Goal: Information Seeking & Learning: Learn about a topic

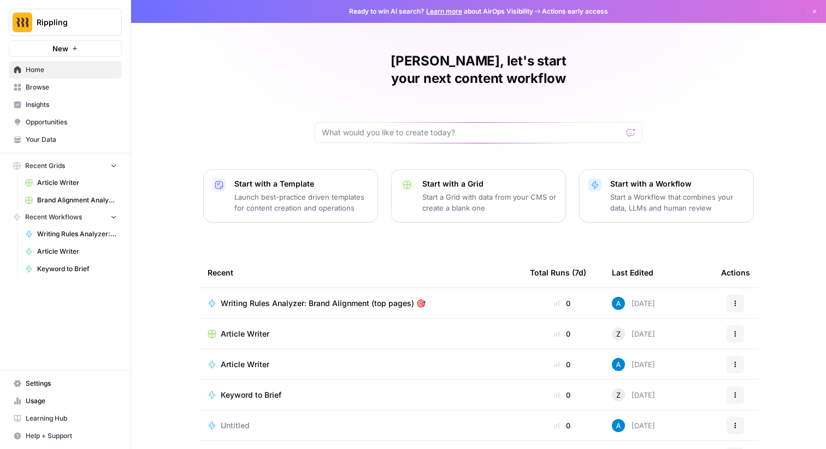
click at [41, 108] on span "Insights" at bounding box center [71, 105] width 91 height 10
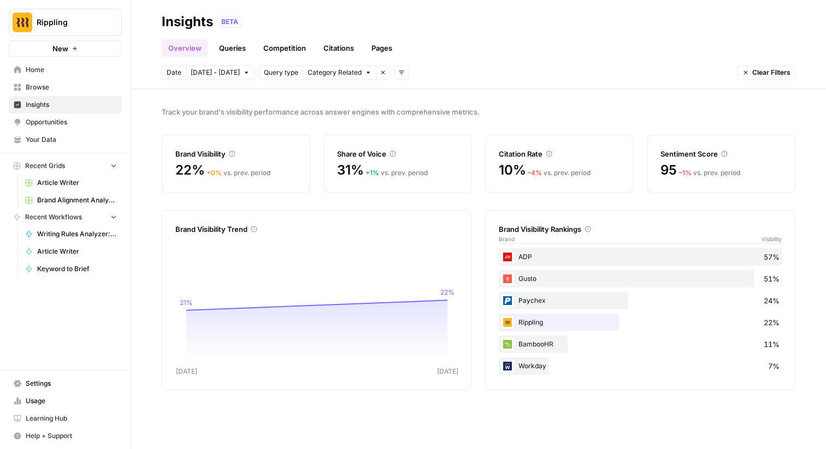
click at [235, 51] on link "Queries" at bounding box center [232, 47] width 40 height 17
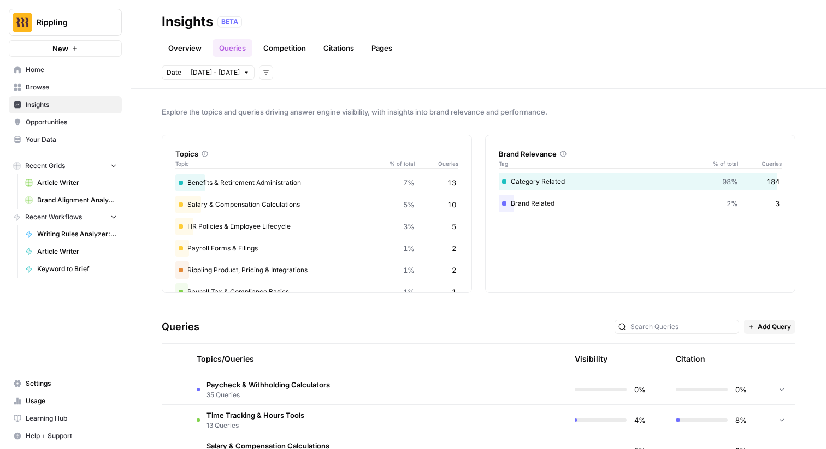
scroll to position [108, 0]
click at [246, 204] on div "Payroll Forms & Filings 1% 2" at bounding box center [316, 205] width 283 height 17
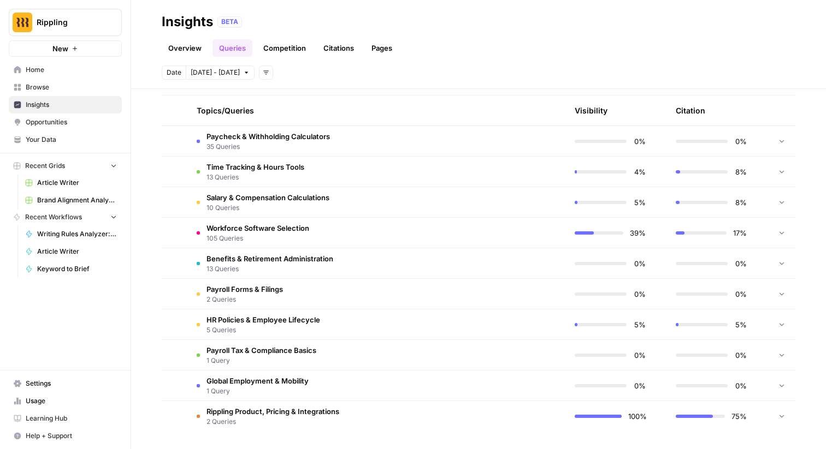
scroll to position [0, 0]
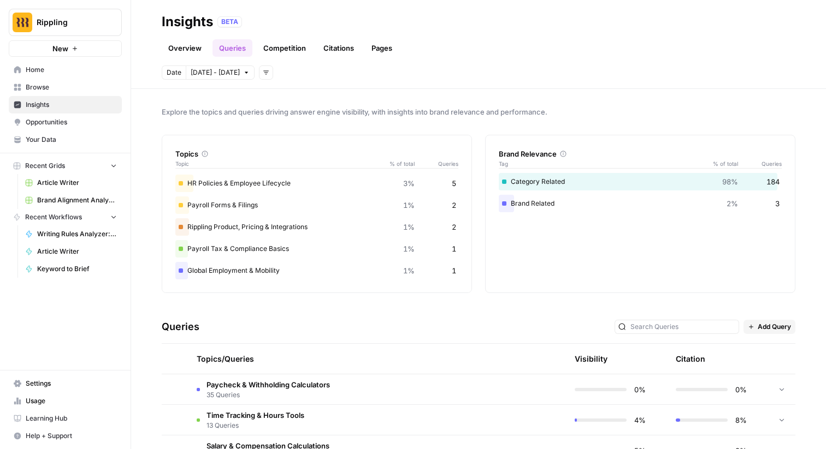
click at [172, 54] on link "Overview" at bounding box center [185, 47] width 46 height 17
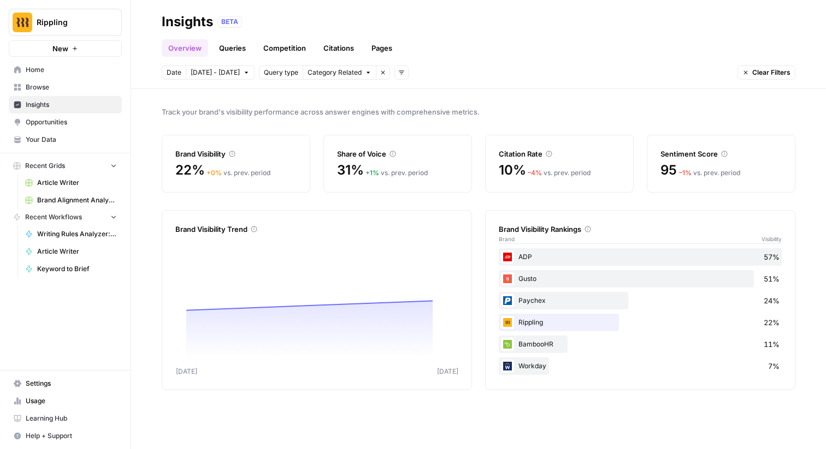
click at [343, 76] on span "Category Related" at bounding box center [334, 73] width 54 height 10
click at [396, 68] on button "Add filters" at bounding box center [401, 73] width 14 height 14
click at [399, 97] on span "Topic" at bounding box center [406, 96] width 28 height 11
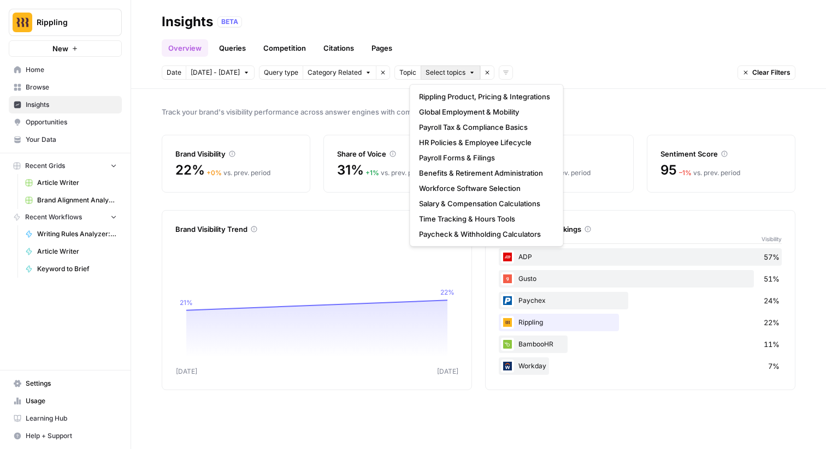
click at [433, 78] on button "Select topics" at bounding box center [450, 73] width 60 height 14
click at [399, 75] on span "Topic" at bounding box center [407, 73] width 17 height 10
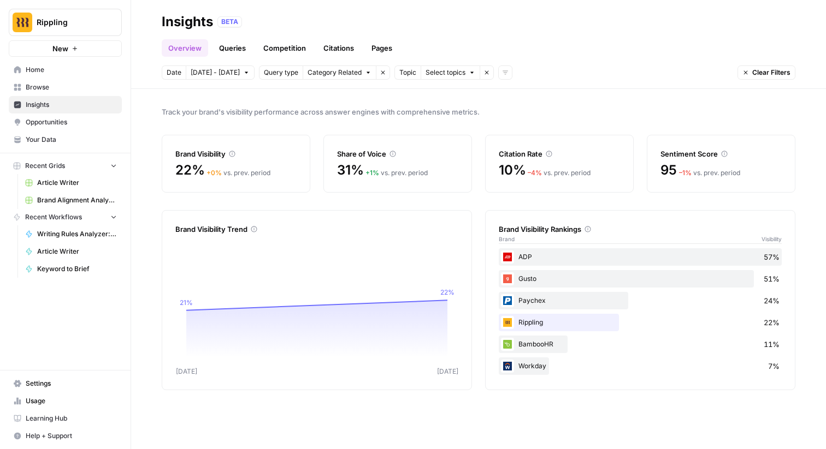
click at [504, 75] on div "Date Oct 1 - Oct 7 Query type Category Related Remove filter Topic Select topic…" at bounding box center [478, 73] width 633 height 14
click at [334, 70] on span "Category Related" at bounding box center [334, 73] width 54 height 10
click at [251, 110] on span "Track your brand's visibility performance across answer engines with comprehens…" at bounding box center [478, 111] width 633 height 11
click at [233, 45] on link "Queries" at bounding box center [232, 47] width 40 height 17
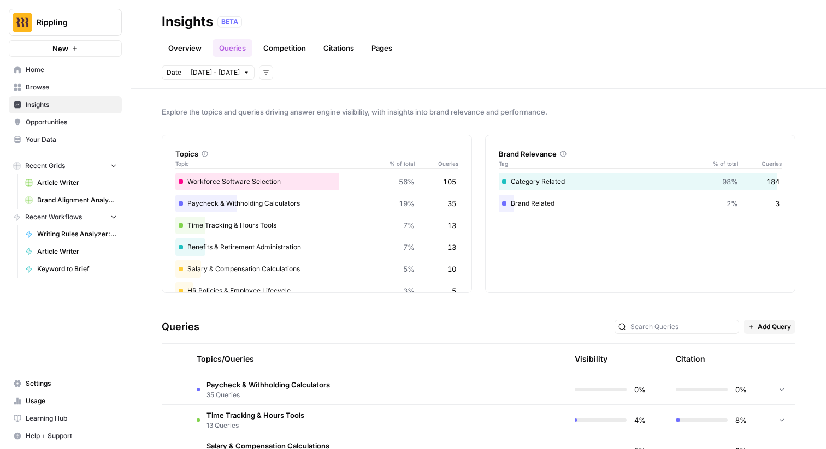
click at [269, 52] on link "Competition" at bounding box center [285, 47] width 56 height 17
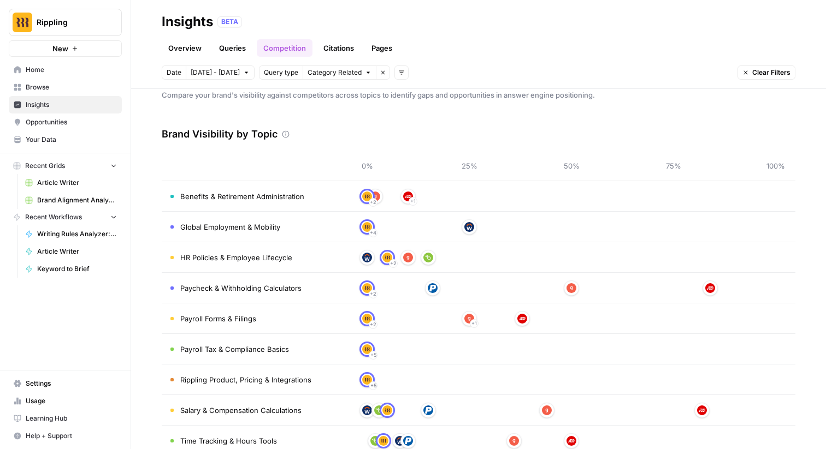
scroll to position [17, 0]
click at [323, 198] on td "Benefits & Retirement Administration" at bounding box center [255, 196] width 186 height 30
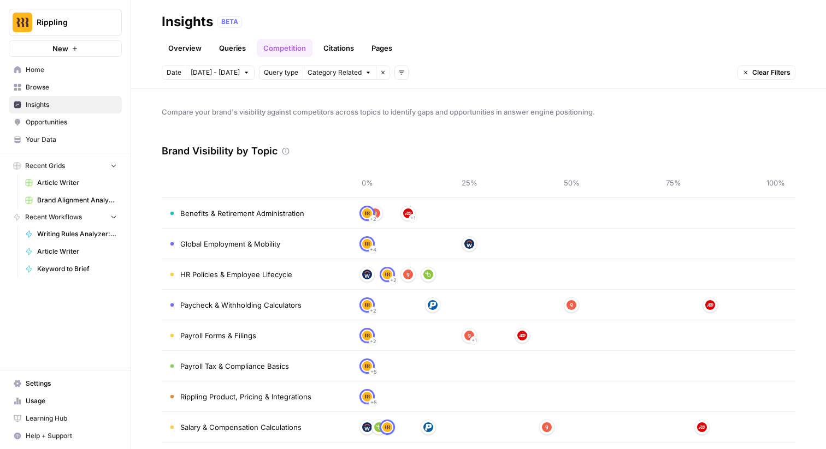
click at [327, 41] on link "Citations" at bounding box center [339, 47] width 44 height 17
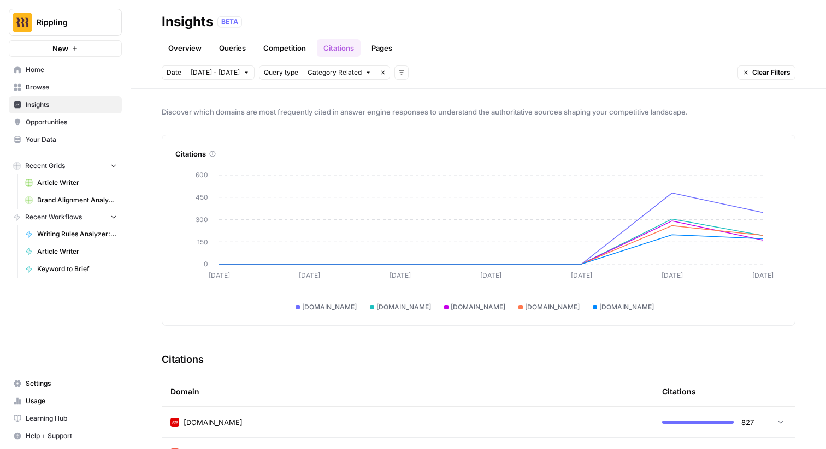
click at [373, 51] on link "Pages" at bounding box center [382, 47] width 34 height 17
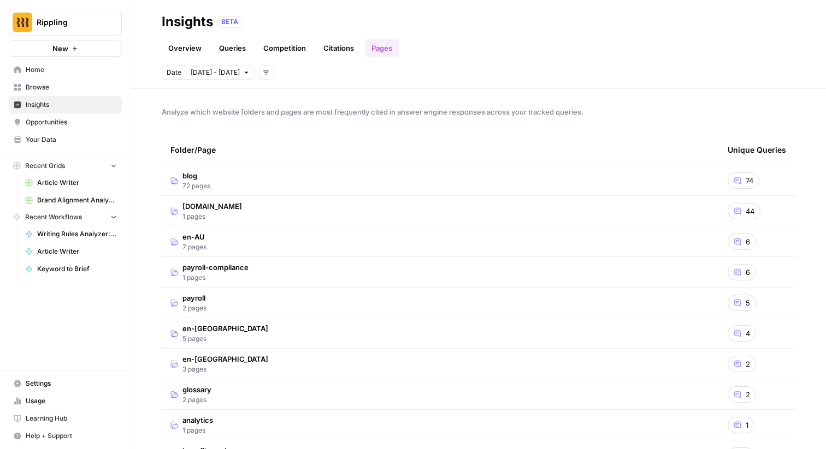
drag, startPoint x: 200, startPoint y: 111, endPoint x: 288, endPoint y: 111, distance: 87.4
click at [288, 111] on span "Analyze which website folders and pages are most frequently cited in answer eng…" at bounding box center [478, 111] width 633 height 11
drag, startPoint x: 288, startPoint y: 111, endPoint x: 471, endPoint y: 109, distance: 182.9
click at [471, 109] on span "Analyze which website folders and pages are most frequently cited in answer eng…" at bounding box center [478, 111] width 633 height 11
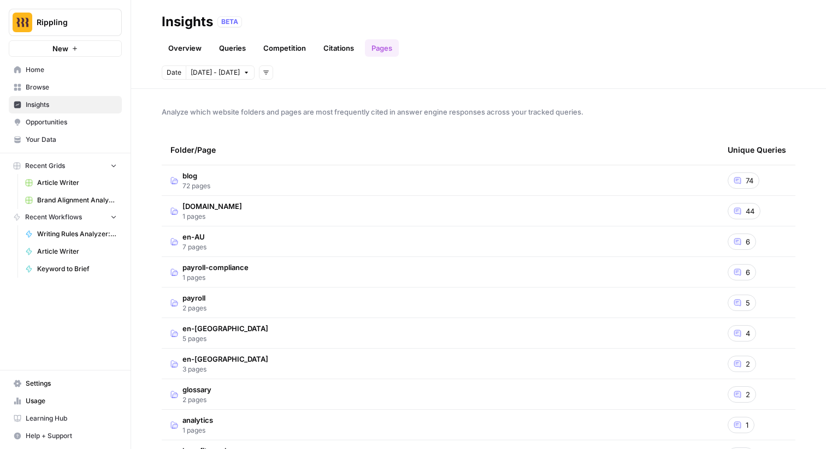
click at [471, 109] on span "Analyze which website folders and pages are most frequently cited in answer eng…" at bounding box center [478, 111] width 633 height 11
click at [406, 182] on td "blog 72 pages" at bounding box center [440, 180] width 557 height 30
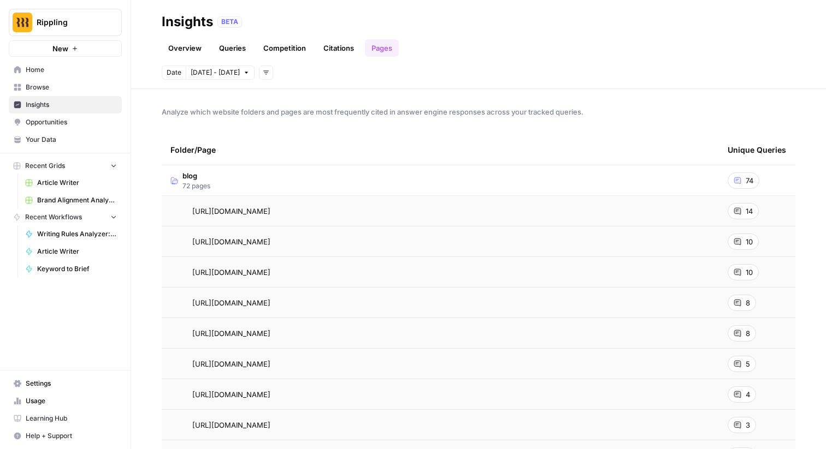
click at [176, 49] on link "Overview" at bounding box center [185, 47] width 46 height 17
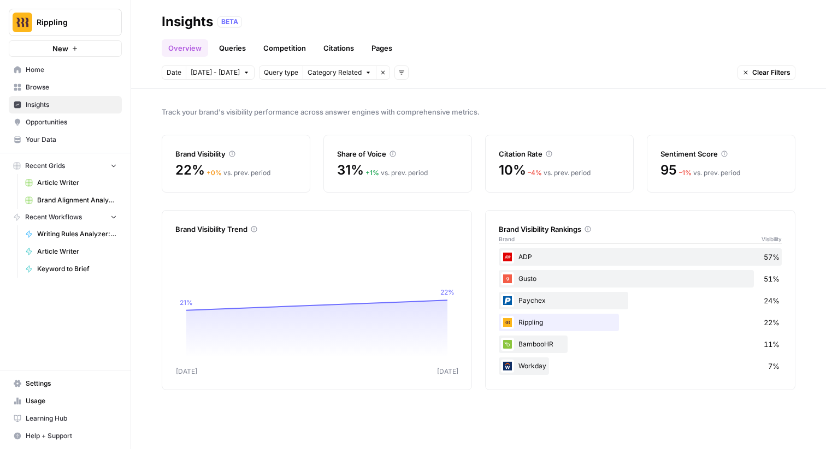
click at [230, 50] on link "Queries" at bounding box center [232, 47] width 40 height 17
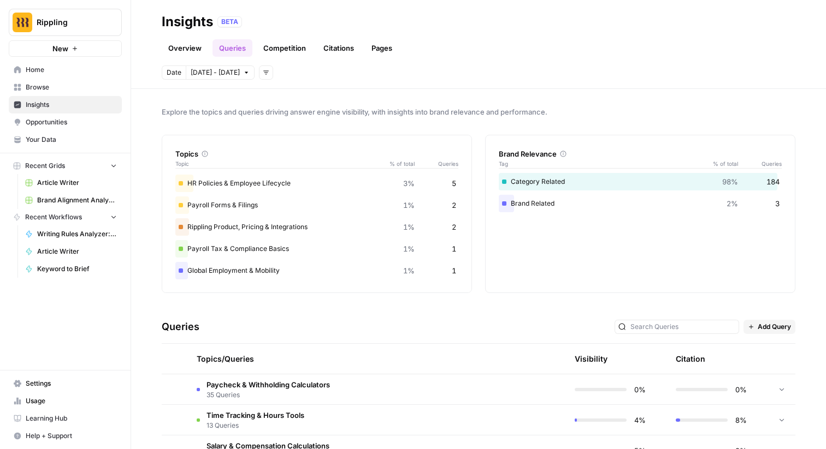
click at [259, 66] on button "Add filters" at bounding box center [266, 73] width 14 height 14
click at [271, 94] on span "Platform" at bounding box center [271, 96] width 28 height 11
click at [325, 72] on span "Select platform" at bounding box center [324, 73] width 48 height 10
click at [326, 116] on span "ChatGPT" at bounding box center [332, 111] width 55 height 11
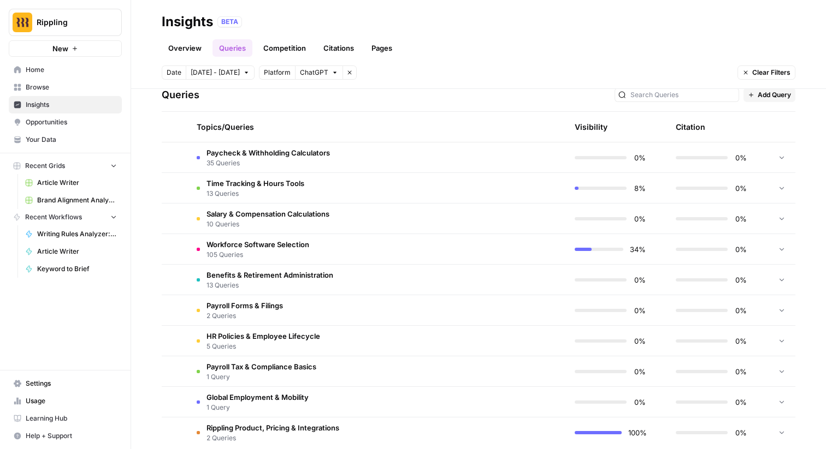
scroll to position [248, 0]
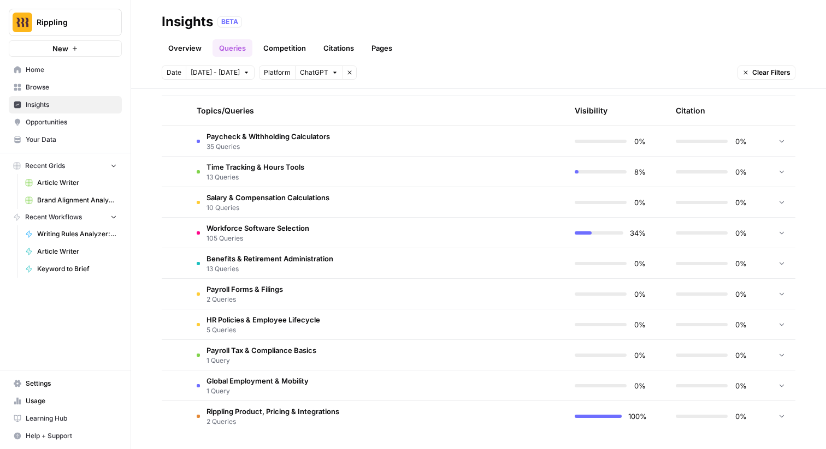
click at [417, 142] on td "Paycheck & Withholding Calculators 35 Queries" at bounding box center [325, 141] width 274 height 30
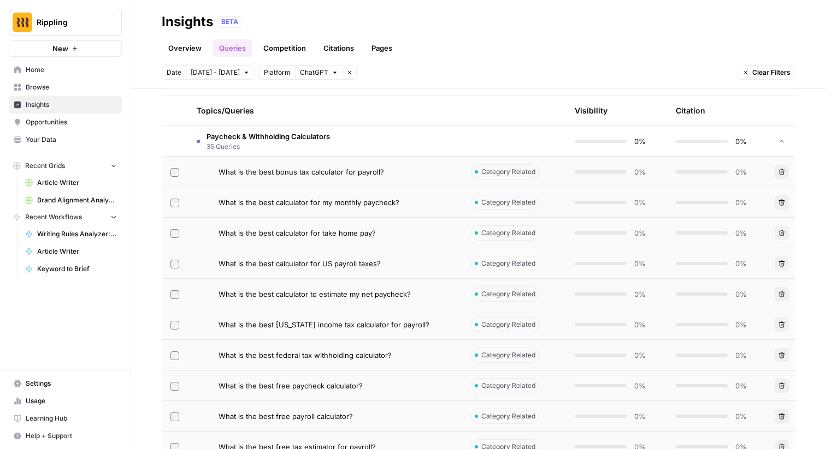
click at [417, 142] on td "Paycheck & Withholding Calculators 35 Queries" at bounding box center [325, 141] width 274 height 30
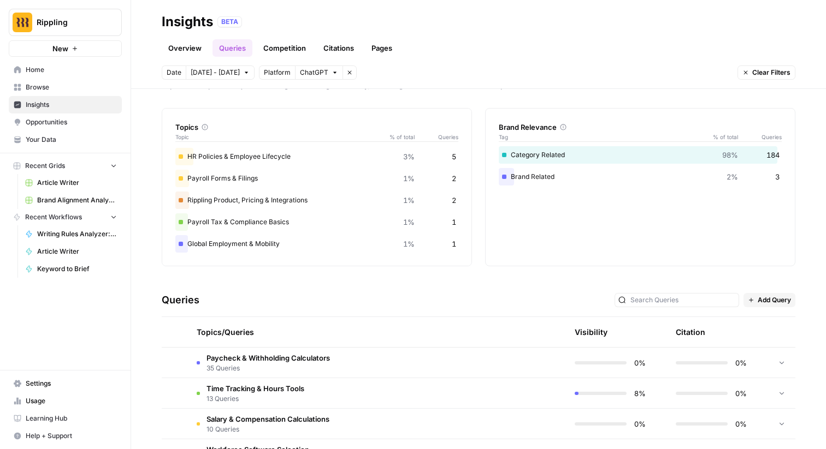
scroll to position [0, 0]
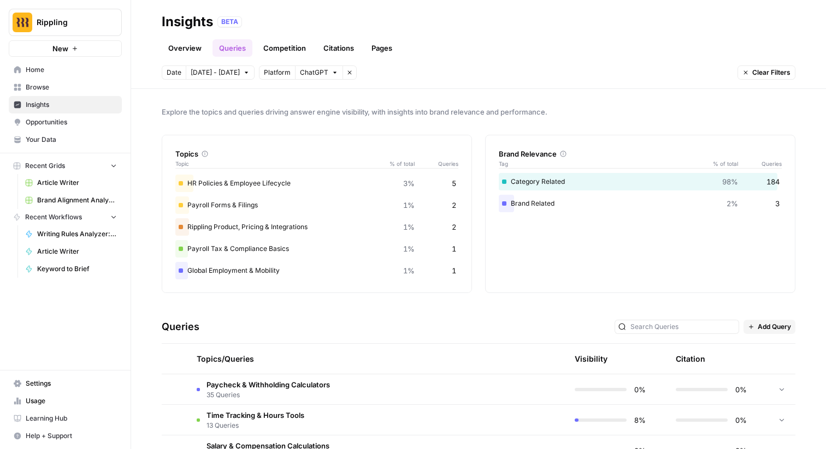
click at [291, 49] on link "Competition" at bounding box center [285, 47] width 56 height 17
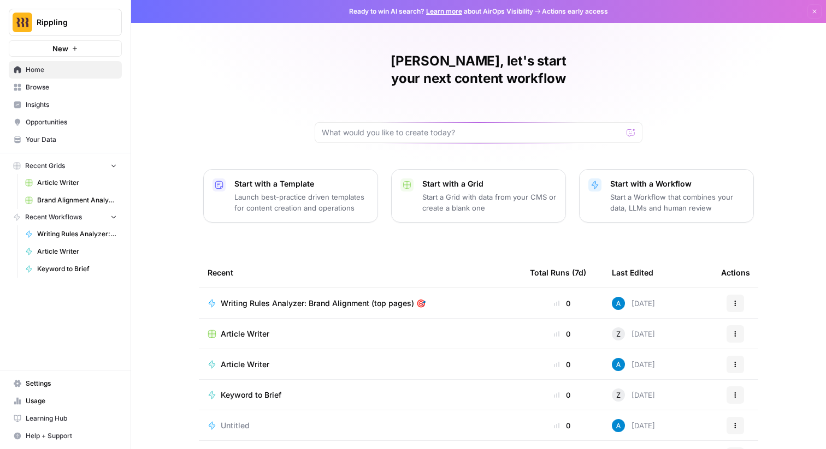
click at [35, 104] on span "Insights" at bounding box center [71, 105] width 91 height 10
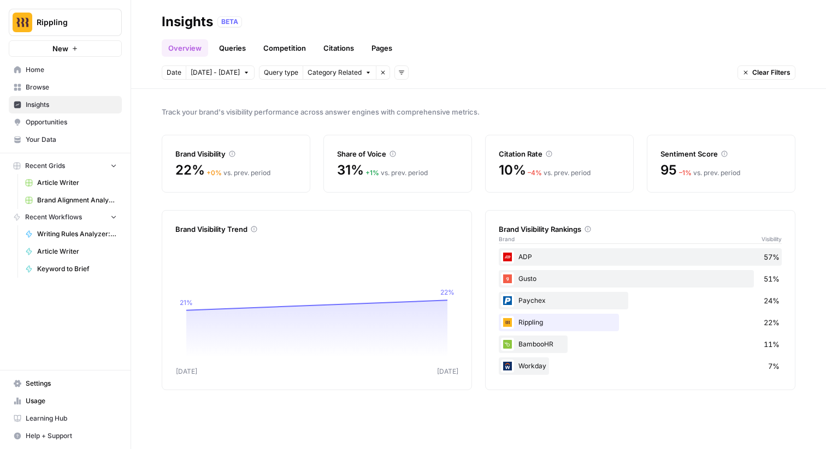
click at [347, 76] on span "Category Related" at bounding box center [334, 73] width 54 height 10
click at [348, 82] on header "Insights BETA Overview Queries Competition Citations Pages Date [DATE] - [DATE]…" at bounding box center [478, 44] width 695 height 89
click at [237, 48] on link "Queries" at bounding box center [232, 47] width 40 height 17
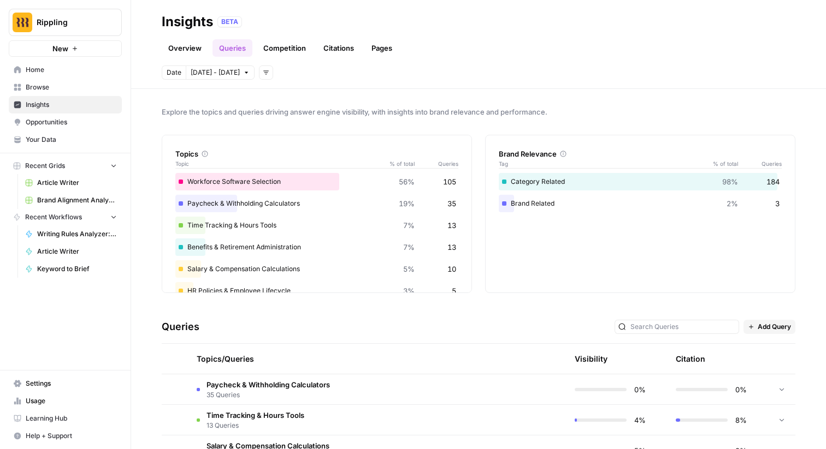
click at [290, 48] on link "Competition" at bounding box center [285, 47] width 56 height 17
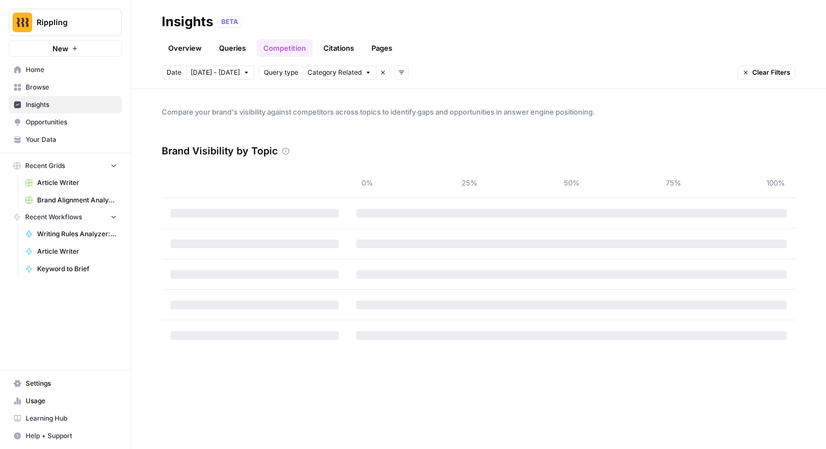
click at [337, 52] on link "Citations" at bounding box center [339, 47] width 44 height 17
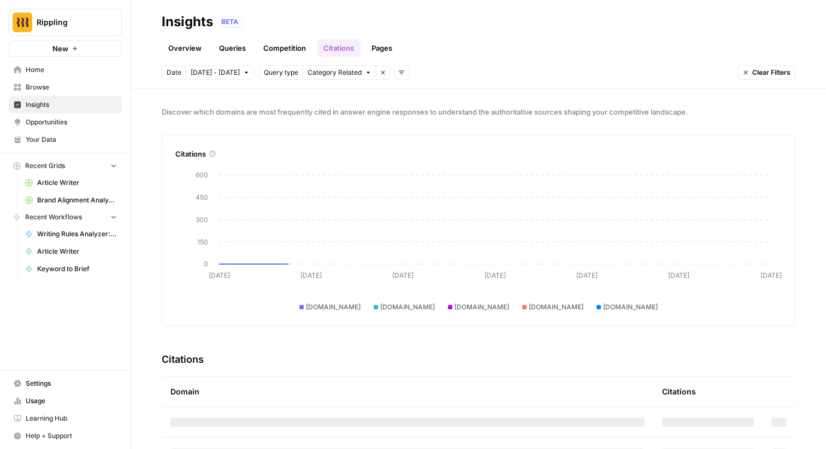
click at [383, 51] on link "Pages" at bounding box center [382, 47] width 34 height 17
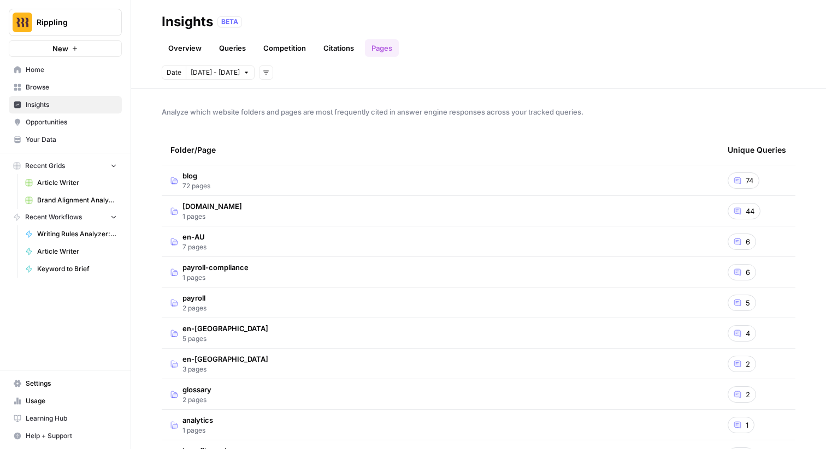
click at [192, 49] on link "Overview" at bounding box center [185, 47] width 46 height 17
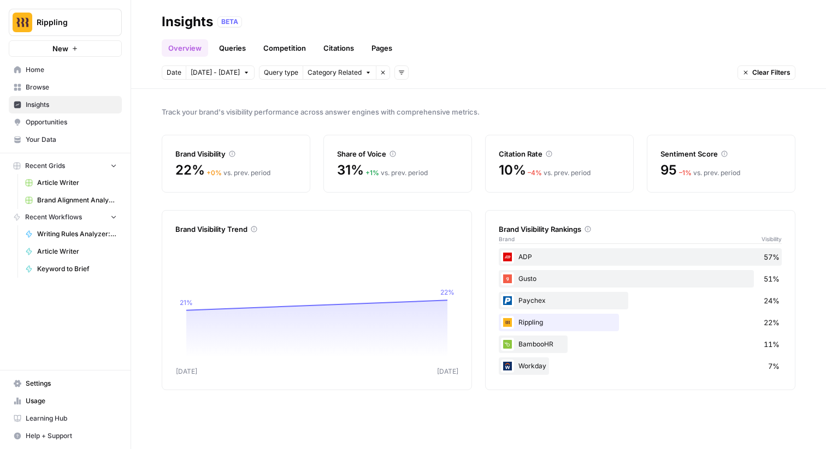
click at [394, 76] on button "Add filters" at bounding box center [401, 73] width 14 height 14
click at [407, 100] on span "Topic" at bounding box center [406, 96] width 28 height 11
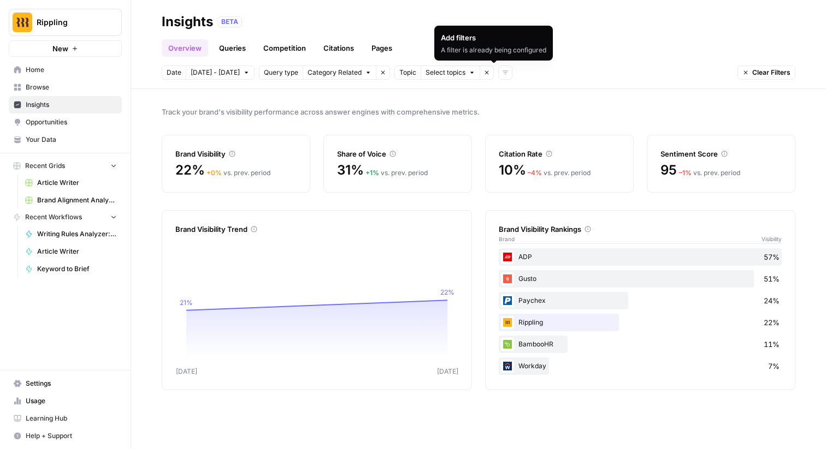
click at [479, 73] on button "Remove filter" at bounding box center [486, 73] width 14 height 14
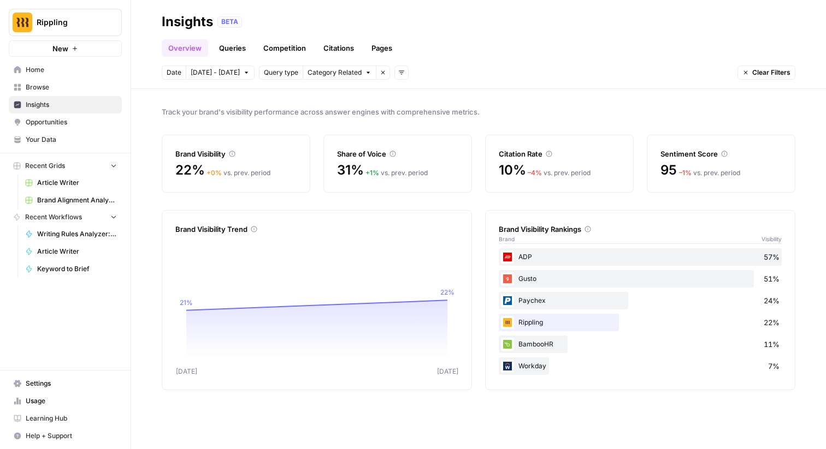
click at [398, 70] on icon "button" at bounding box center [401, 72] width 7 height 7
click at [406, 114] on span "Platform" at bounding box center [406, 111] width 28 height 11
click at [452, 69] on span "Select platform" at bounding box center [459, 73] width 48 height 10
click at [466, 74] on span "Select platform" at bounding box center [459, 73] width 48 height 10
click at [217, 47] on link "Queries" at bounding box center [232, 47] width 40 height 17
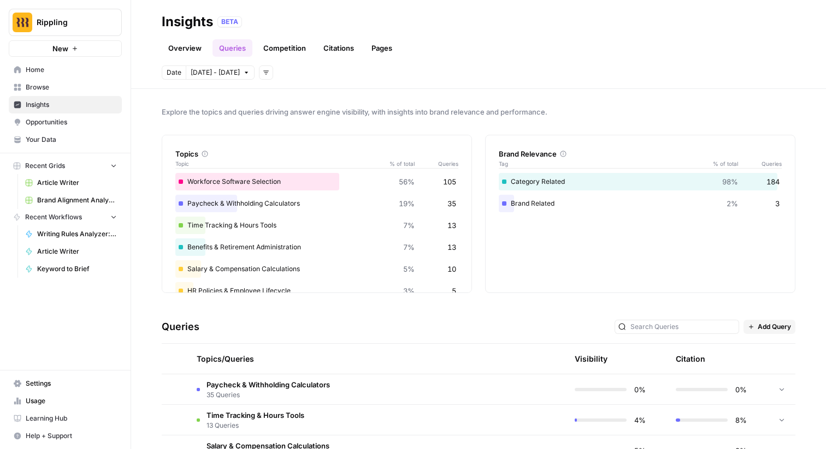
click at [255, 80] on header "Insights BETA Overview Queries Competition Citations Pages Date [DATE] - [DATE]…" at bounding box center [478, 44] width 695 height 89
click at [263, 72] on icon "button" at bounding box center [266, 72] width 7 height 7
click at [193, 68] on span "[DATE] - [DATE]" at bounding box center [215, 73] width 49 height 10
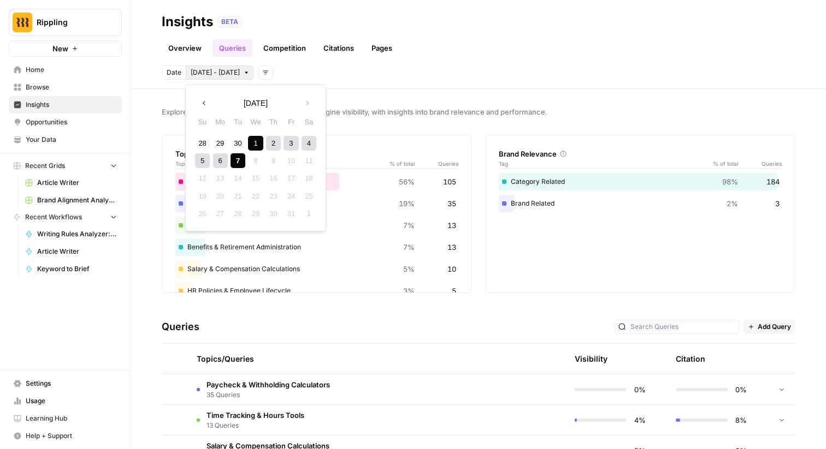
click at [210, 74] on div "Previous month" at bounding box center [204, 78] width 52 height 10
click at [285, 50] on link "Competition" at bounding box center [285, 47] width 56 height 17
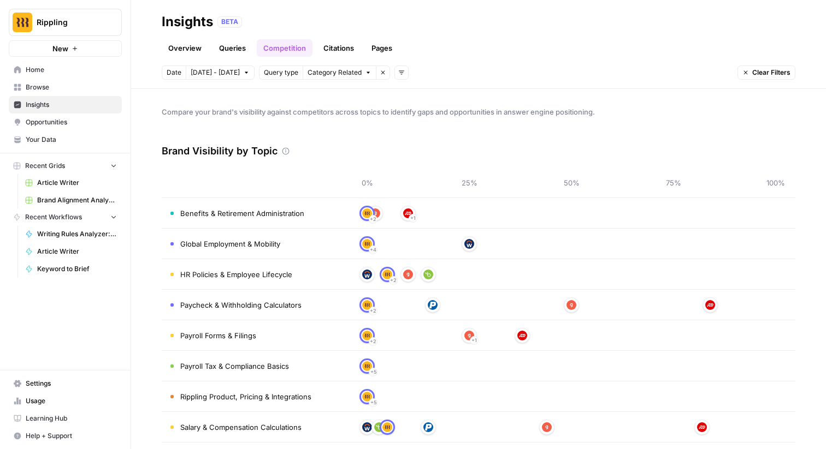
click at [334, 52] on link "Citations" at bounding box center [339, 47] width 44 height 17
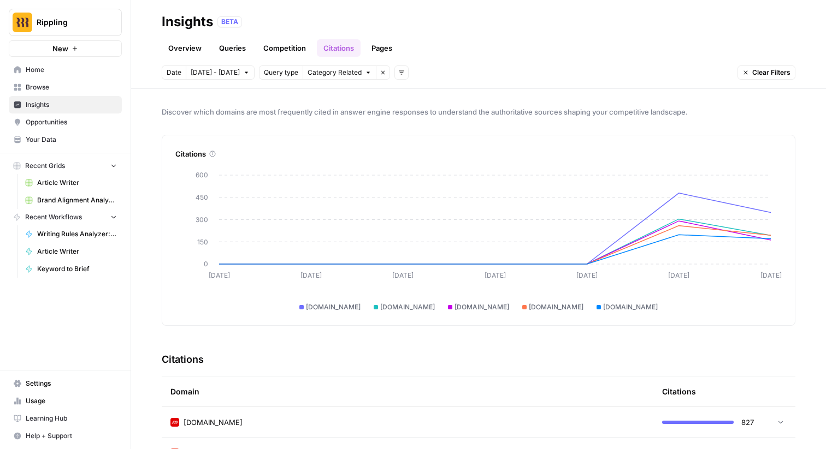
click at [394, 76] on button "Add filters" at bounding box center [401, 73] width 14 height 14
click at [401, 98] on span "Topic" at bounding box center [406, 96] width 28 height 11
click at [334, 74] on span "Category Related" at bounding box center [334, 73] width 54 height 10
click at [328, 118] on button "Category Related" at bounding box center [337, 111] width 82 height 15
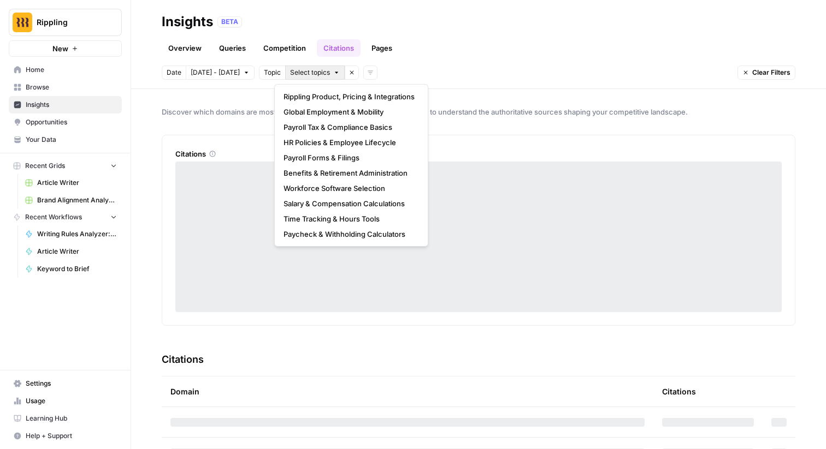
click at [291, 74] on span "Select topics" at bounding box center [310, 73] width 40 height 10
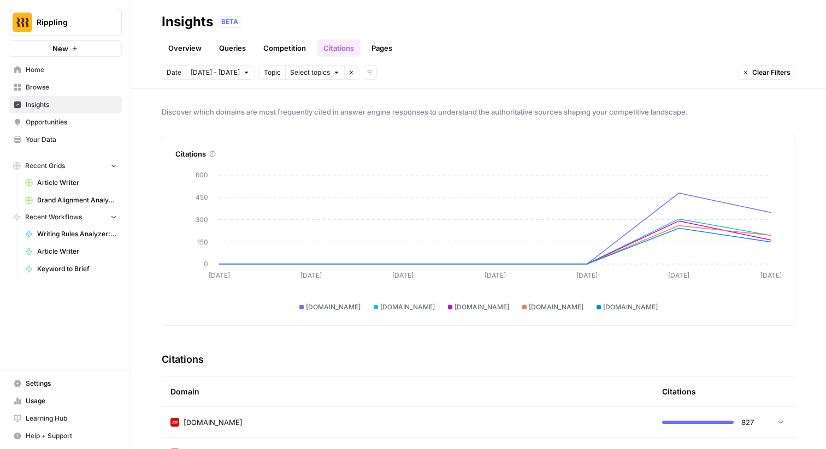
click at [354, 73] on span "Remove filter" at bounding box center [354, 73] width 1 height 1
click at [260, 78] on button "Add filters" at bounding box center [266, 73] width 14 height 14
click at [272, 132] on span "Query Type" at bounding box center [276, 127] width 39 height 11
click at [342, 69] on span "Select query type" at bounding box center [334, 73] width 55 height 10
click at [327, 111] on span "Category Related" at bounding box center [330, 111] width 58 height 11
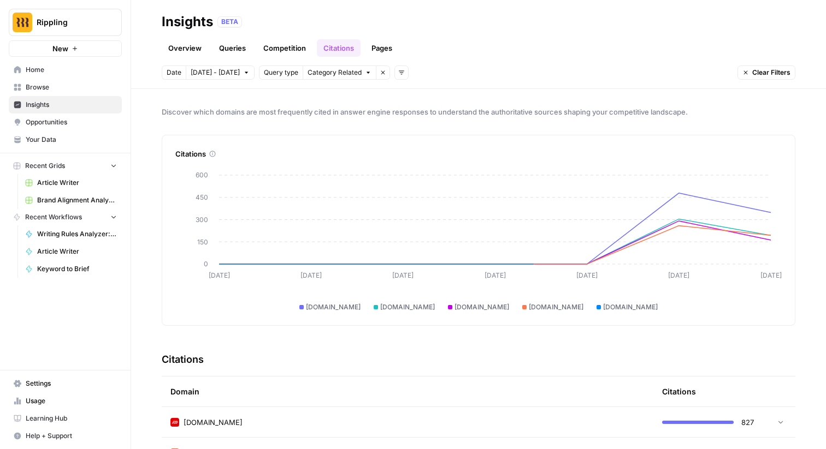
click at [398, 75] on icon "button" at bounding box center [401, 72] width 7 height 7
click at [404, 113] on span "Platform" at bounding box center [406, 111] width 28 height 11
click at [450, 74] on span "Select platform" at bounding box center [459, 73] width 48 height 10
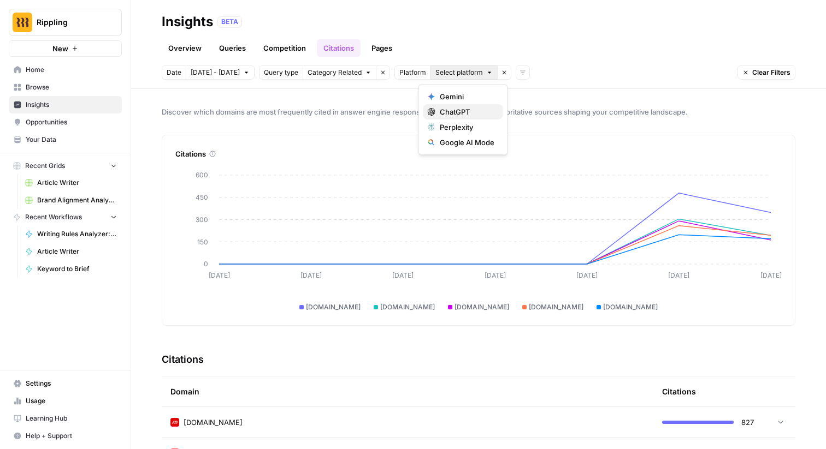
click at [455, 112] on span "ChatGPT" at bounding box center [467, 111] width 55 height 11
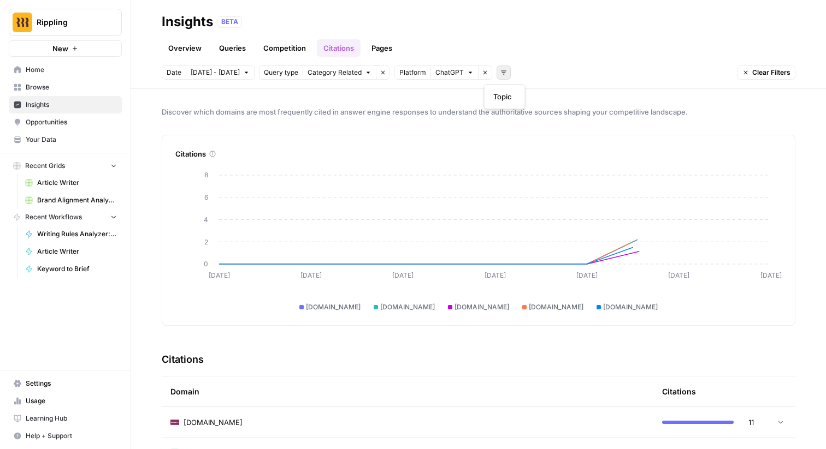
click at [500, 70] on icon "button" at bounding box center [503, 72] width 7 height 7
click at [500, 97] on span "Topic" at bounding box center [502, 96] width 19 height 11
click at [549, 69] on span "Select topics" at bounding box center [547, 73] width 40 height 10
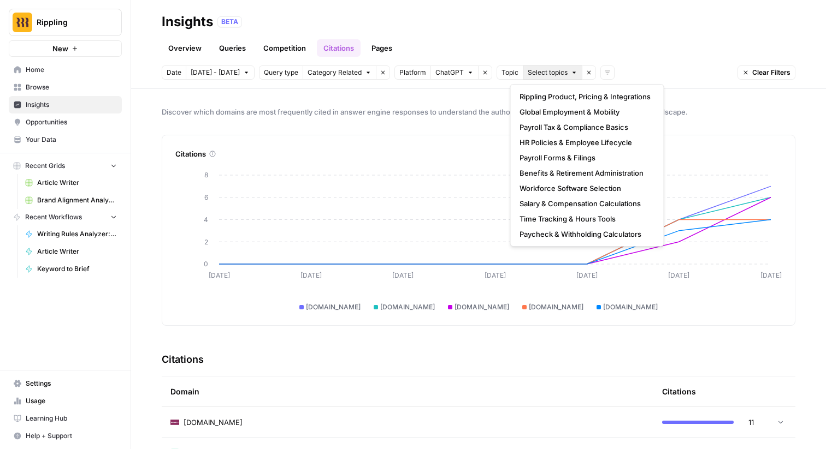
click at [404, 93] on div "Discover which domains are most frequently cited in answer engine responses to …" at bounding box center [478, 269] width 695 height 360
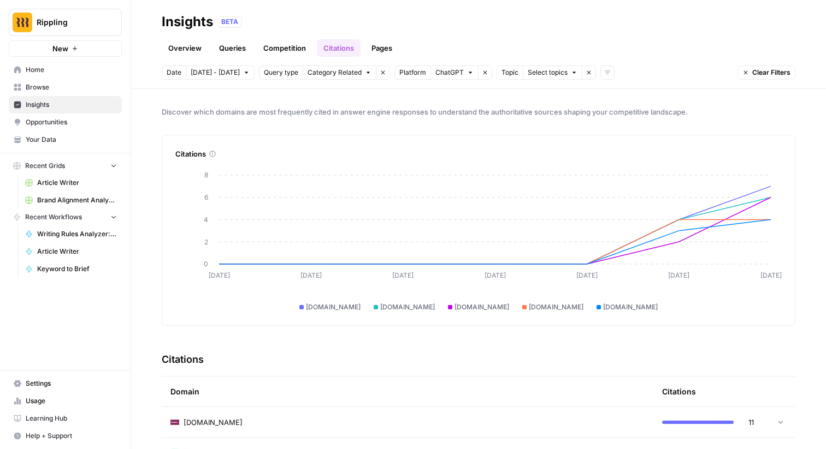
click at [536, 74] on span "Select topics" at bounding box center [547, 73] width 40 height 10
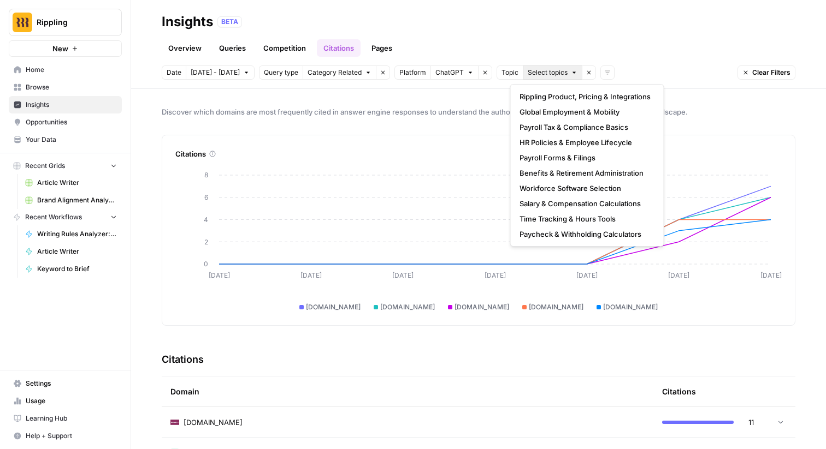
click at [330, 75] on span "Category Related" at bounding box center [334, 73] width 54 height 10
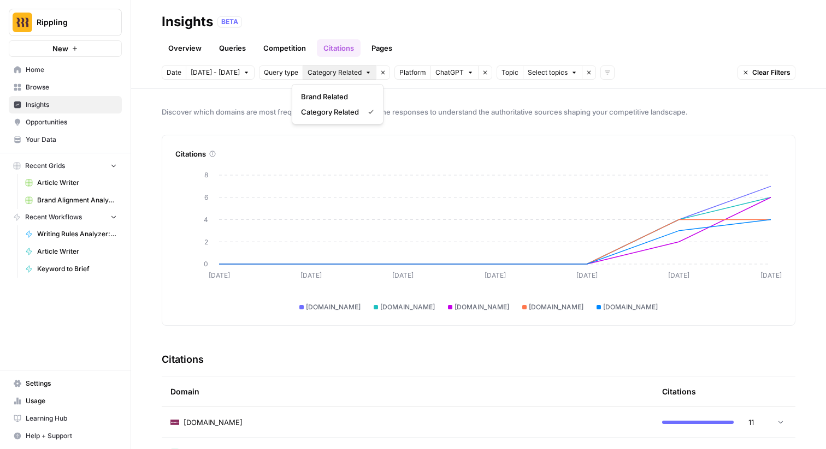
click at [533, 105] on div "Discover which domains are most frequently cited in answer engine responses to …" at bounding box center [478, 269] width 695 height 360
click at [284, 51] on link "Competition" at bounding box center [285, 47] width 56 height 17
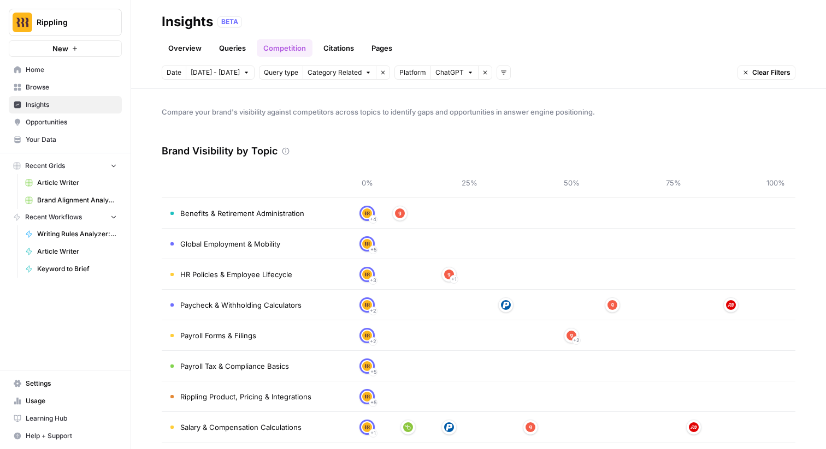
click at [379, 53] on link "Pages" at bounding box center [382, 47] width 34 height 17
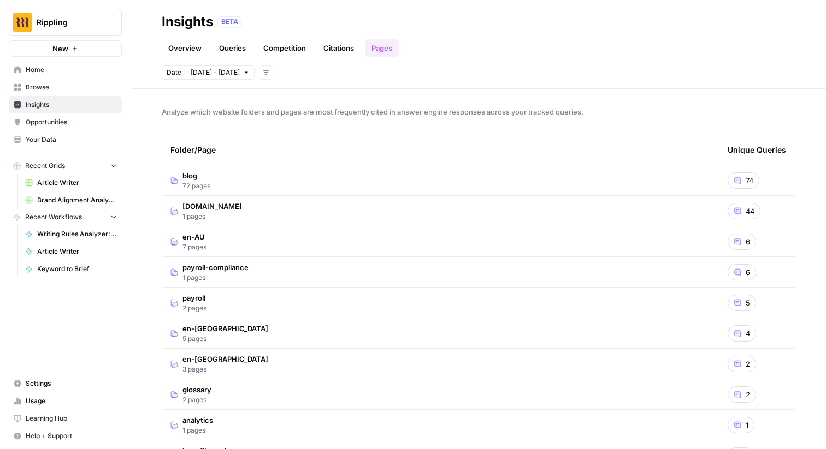
click at [340, 52] on link "Citations" at bounding box center [339, 47] width 44 height 17
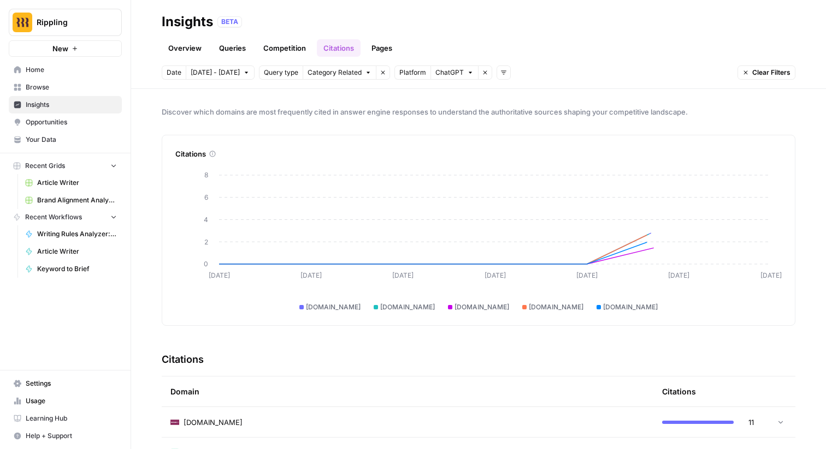
click at [377, 45] on link "Pages" at bounding box center [382, 47] width 34 height 17
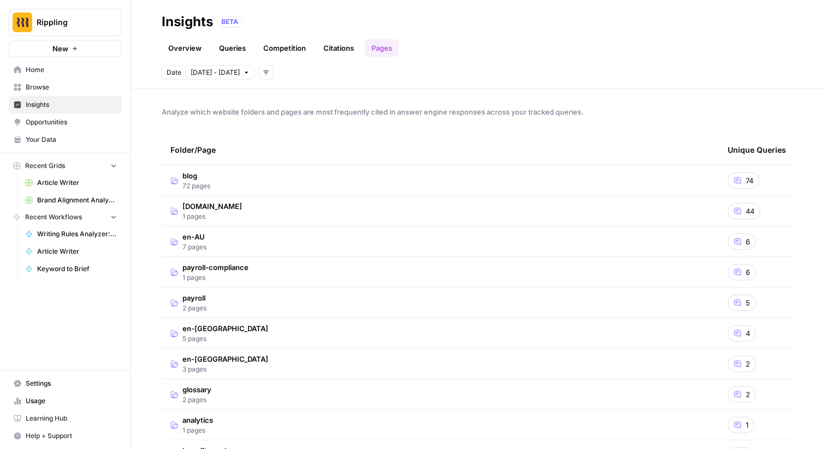
click at [330, 49] on link "Citations" at bounding box center [339, 47] width 44 height 17
